Goal: Transaction & Acquisition: Obtain resource

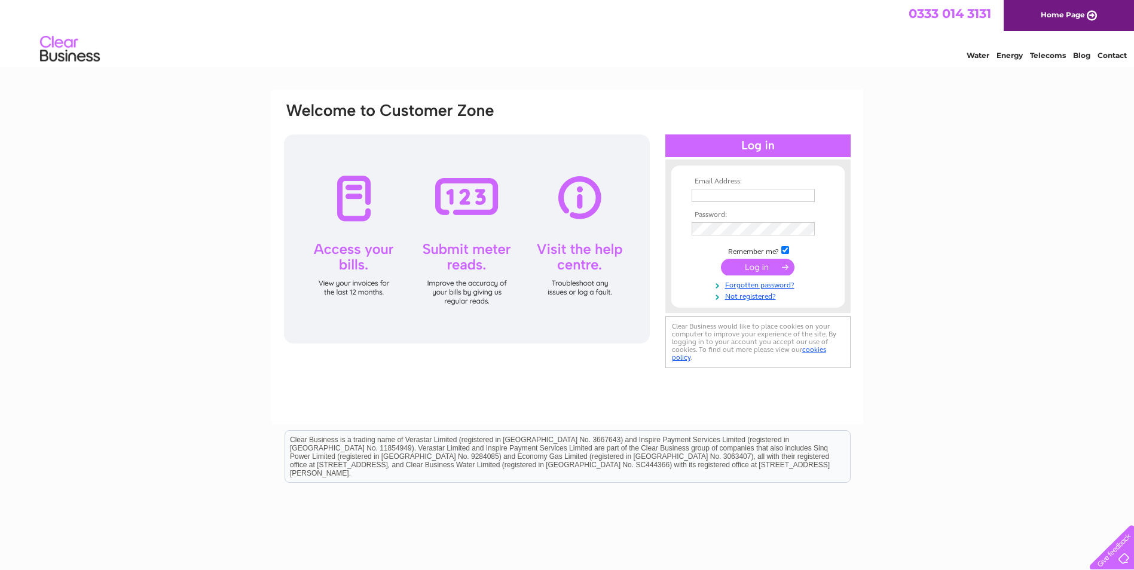
type input "simon@thistleaccess.com"
click at [754, 264] on input "submit" at bounding box center [758, 267] width 74 height 17
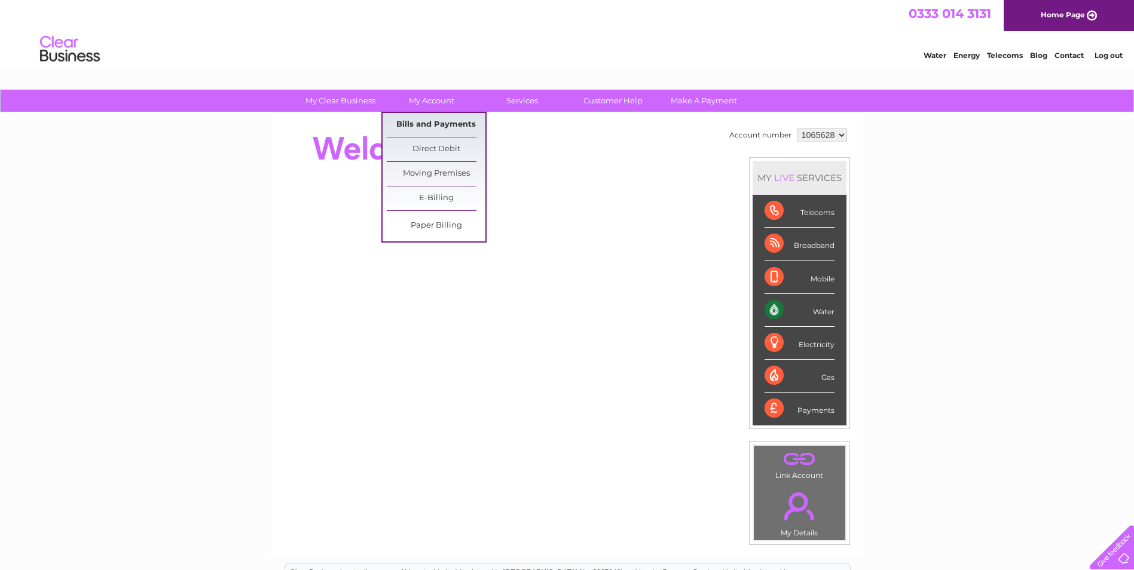
click at [431, 120] on link "Bills and Payments" at bounding box center [436, 125] width 99 height 24
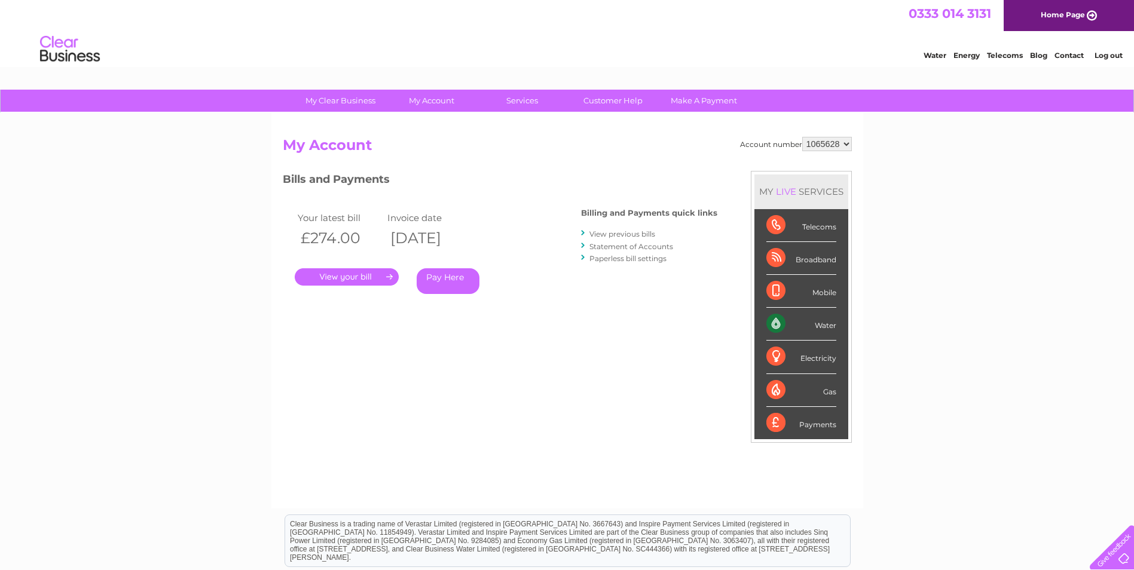
click at [380, 270] on link "." at bounding box center [347, 276] width 104 height 17
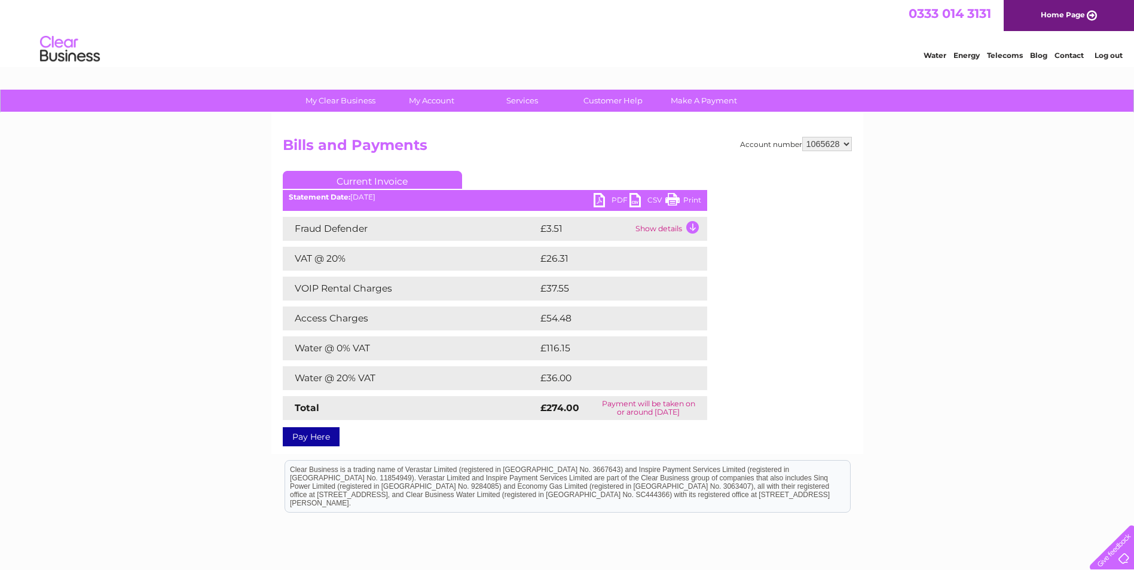
click at [612, 196] on link "PDF" at bounding box center [612, 201] width 36 height 17
